Goal: Task Accomplishment & Management: Use online tool/utility

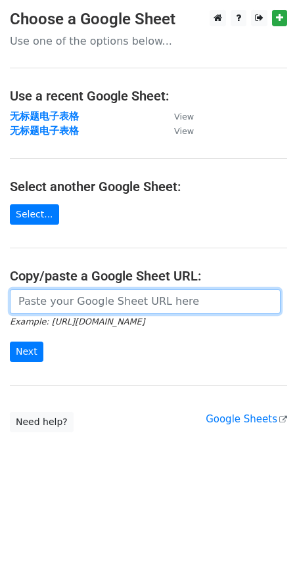
click at [32, 310] on input "url" at bounding box center [145, 301] width 271 height 25
paste input "https://docs.google.com/spreadsheets/d/1TTDKtAvnotZFsCvpPYMj7KQvzAu6LJFTjr9oBya…"
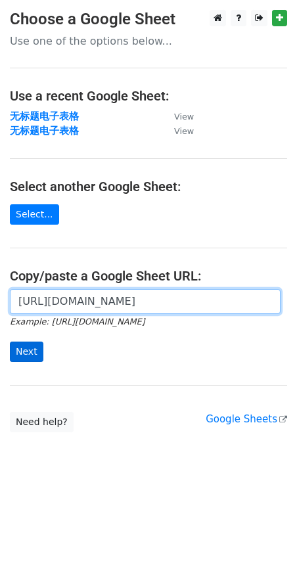
type input "https://docs.google.com/spreadsheets/d/1TTDKtAvnotZFsCvpPYMj7KQvzAu6LJFTjr9oBya…"
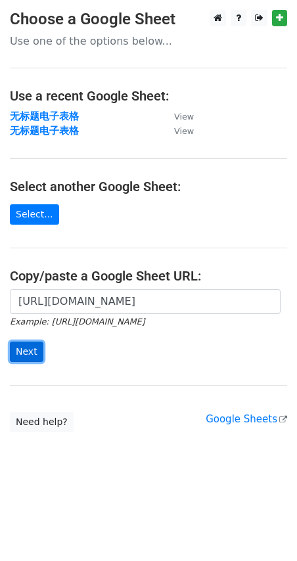
scroll to position [0, 0]
click at [33, 351] on input "Next" at bounding box center [27, 352] width 34 height 20
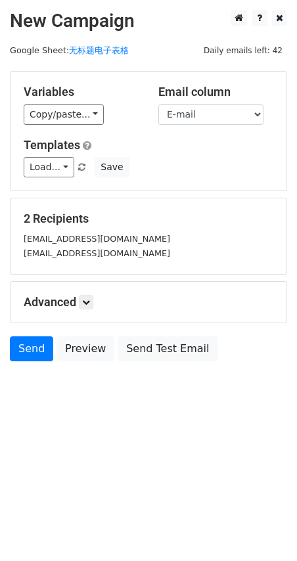
click at [158, 105] on select "First Name E-mail" at bounding box center [210, 115] width 105 height 20
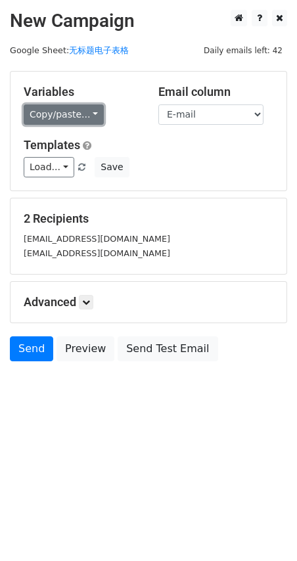
click at [85, 115] on link "Copy/paste..." at bounding box center [64, 115] width 80 height 20
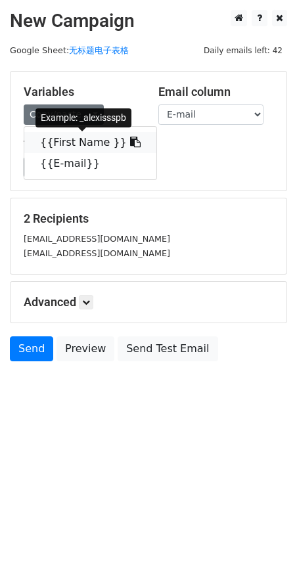
click at [99, 137] on link "{{First Name }}" at bounding box center [90, 142] width 132 height 21
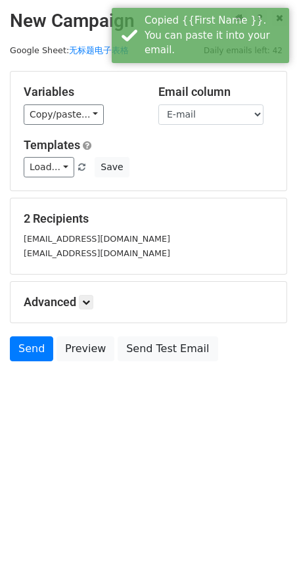
click at [80, 307] on h5 "Advanced" at bounding box center [149, 302] width 250 height 14
click at [90, 302] on icon at bounding box center [86, 302] width 8 height 8
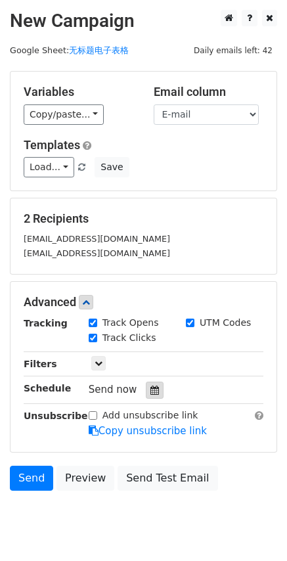
click at [152, 392] on icon at bounding box center [155, 390] width 9 height 9
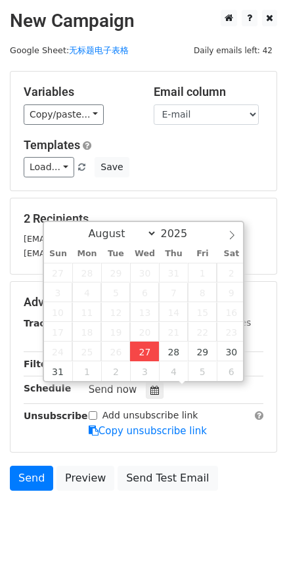
type input "2025-08-27 18:24"
type input "06"
type input "24"
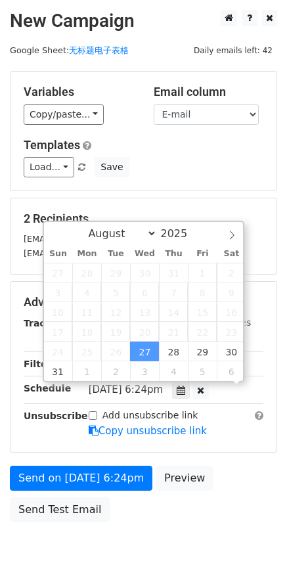
scroll to position [1, 0]
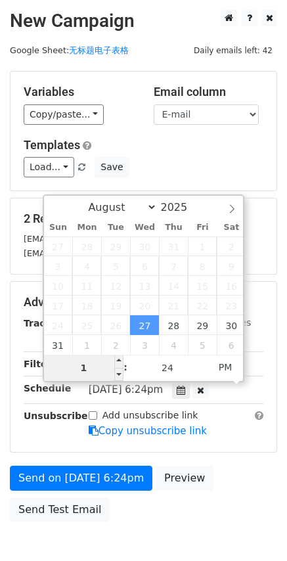
type input "10"
type input "2025-08-27 22:24"
click at [22, 448] on div "Advanced Tracking Track Opens UTM Codes Track Clicks Filters Only include sprea…" at bounding box center [144, 367] width 266 height 170
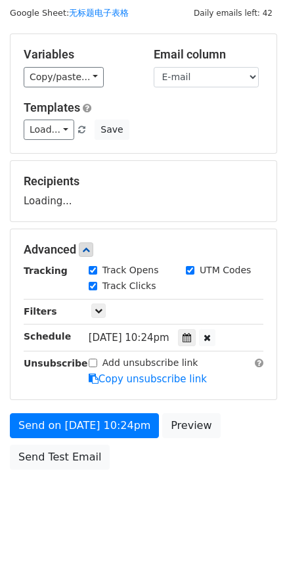
scroll to position [58, 0]
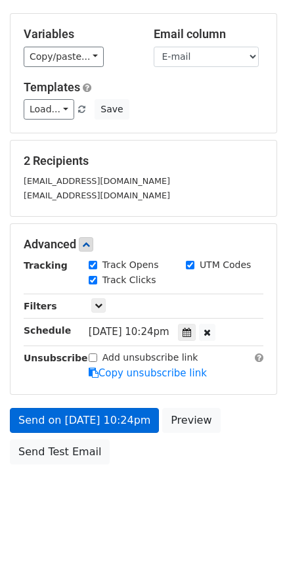
click at [49, 406] on form "Variables Copy/paste... {{First Name }} {{E-mail}} Email column First Name E-ma…" at bounding box center [144, 242] width 268 height 458
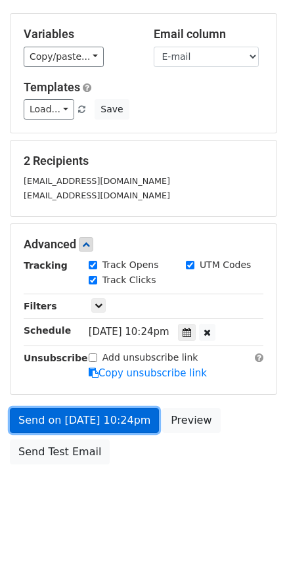
click at [80, 427] on link "Send on Aug 27 at 10:24pm" at bounding box center [84, 420] width 149 height 25
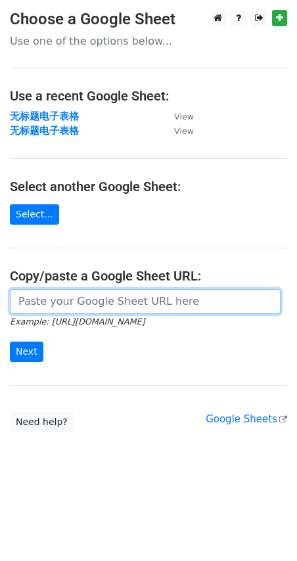
click at [41, 304] on input "url" at bounding box center [145, 301] width 271 height 25
paste input "Hi [PERSON_NAME], I'm [PERSON_NAME] from ABOCIW fashion clothing company.Our co…"
type input "Hi [PERSON_NAME], I'm [PERSON_NAME] from ABOCIW fashion clothing company.Our co…"
drag, startPoint x: 271, startPoint y: 305, endPoint x: -51, endPoint y: 312, distance: 322.2
click at [0, 312] on html "Choose a Google Sheet Use one of the options below... Use a recent Google Sheet…" at bounding box center [148, 280] width 297 height 561
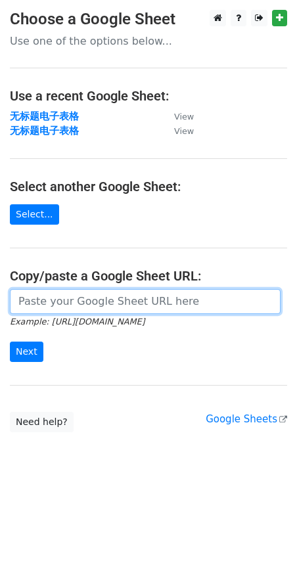
paste input "[URL][DOMAIN_NAME]"
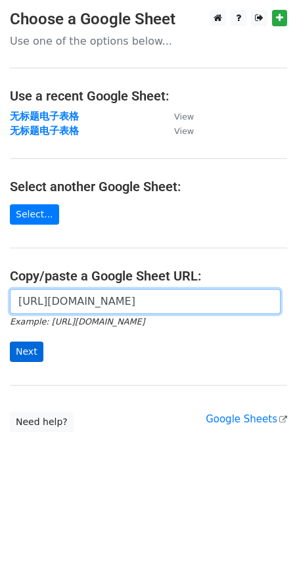
type input "[URL][DOMAIN_NAME]"
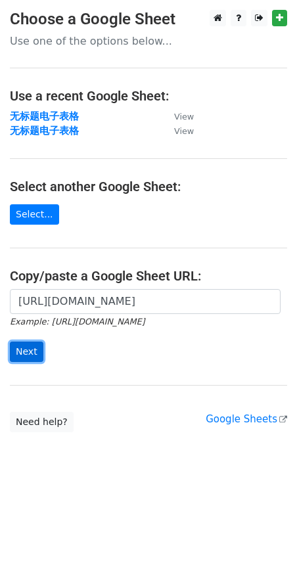
scroll to position [0, 0]
click at [38, 350] on input "Next" at bounding box center [27, 352] width 34 height 20
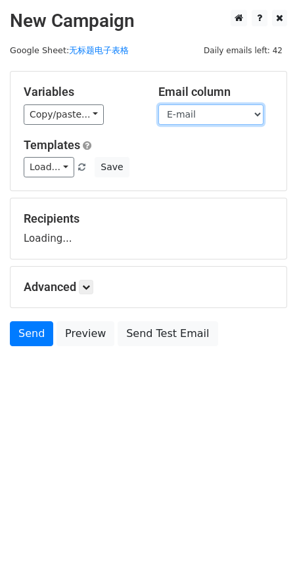
click at [260, 107] on select "First Name E-mail" at bounding box center [210, 115] width 105 height 20
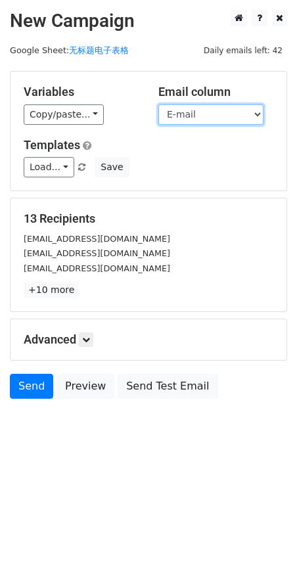
click at [158, 105] on select "First Name E-mail" at bounding box center [210, 115] width 105 height 20
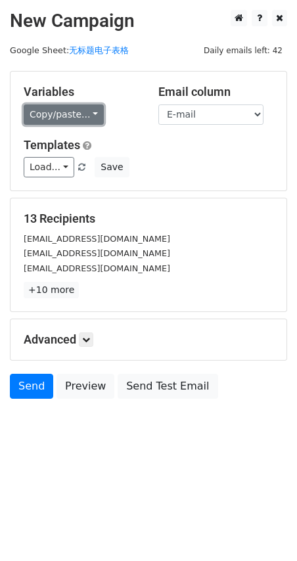
click at [87, 110] on link "Copy/paste..." at bounding box center [64, 115] width 80 height 20
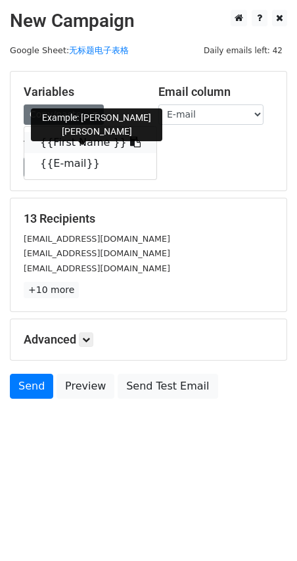
click at [82, 140] on link "{{First Name }}" at bounding box center [90, 142] width 132 height 21
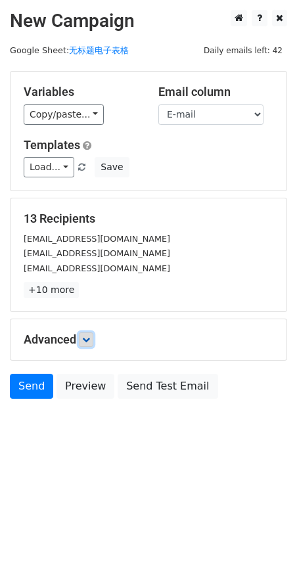
click at [90, 339] on icon at bounding box center [86, 340] width 8 height 8
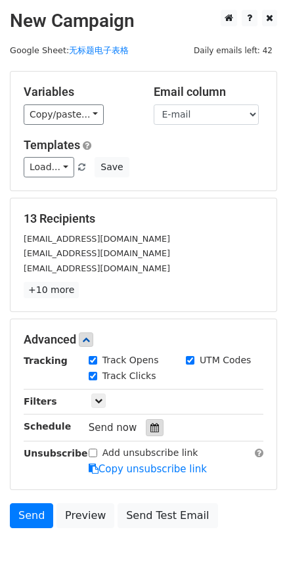
click at [151, 425] on icon at bounding box center [155, 427] width 9 height 9
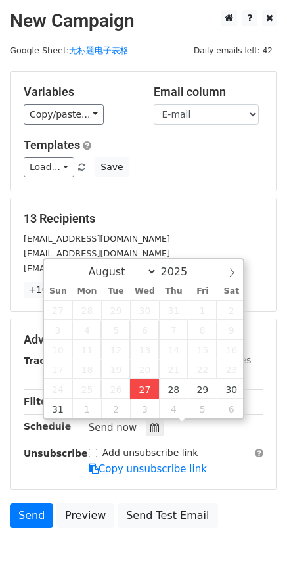
type input "[DATE] 18:27"
type input "06"
type input "27"
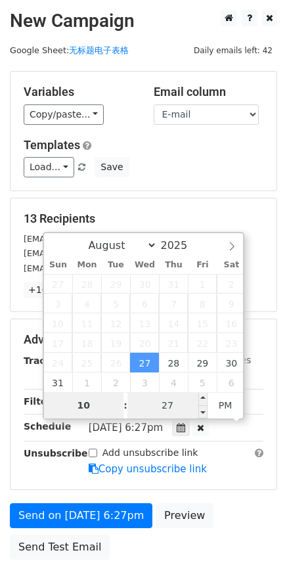
type input "10"
type input "[DATE] 22:27"
click at [166, 406] on input "27" at bounding box center [168, 405] width 80 height 26
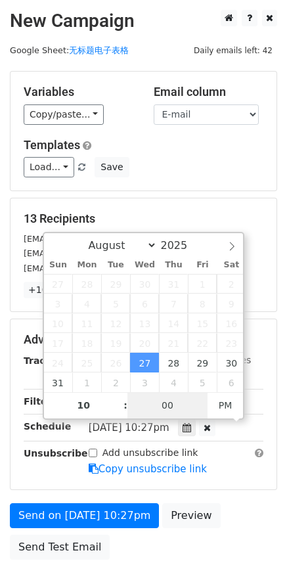
type input "00"
type input "2025-08-27 22:00"
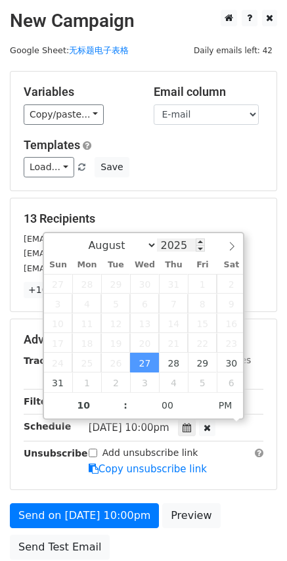
scroll to position [110, 0]
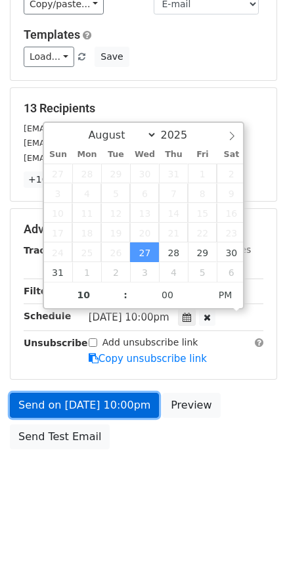
click at [123, 406] on link "Send on Aug 27 at 10:00pm" at bounding box center [84, 405] width 149 height 25
